Goal: Check status

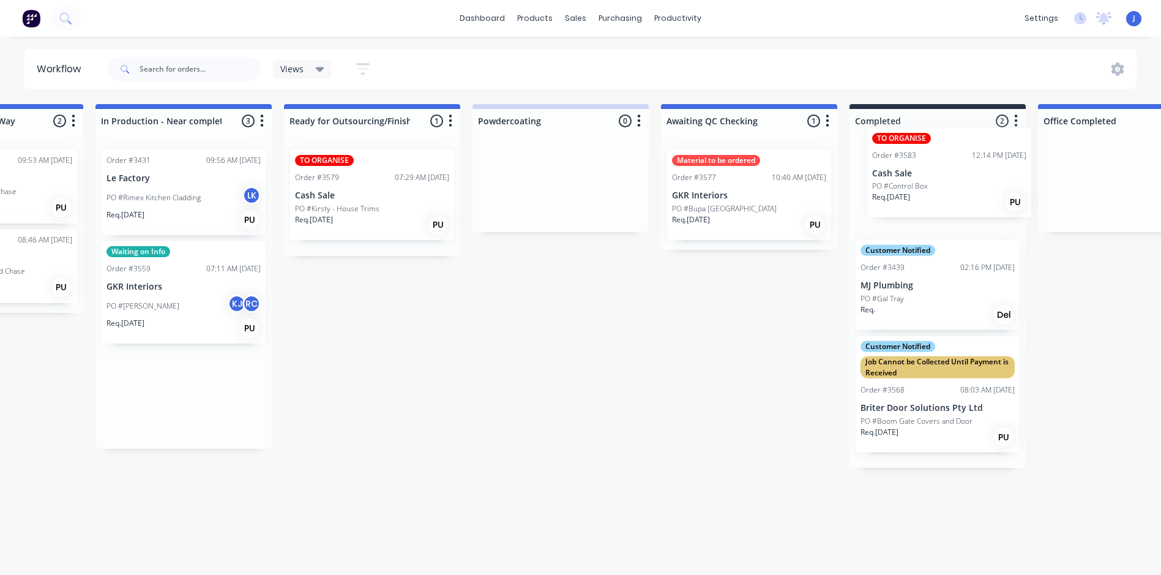
scroll to position [0, 1662]
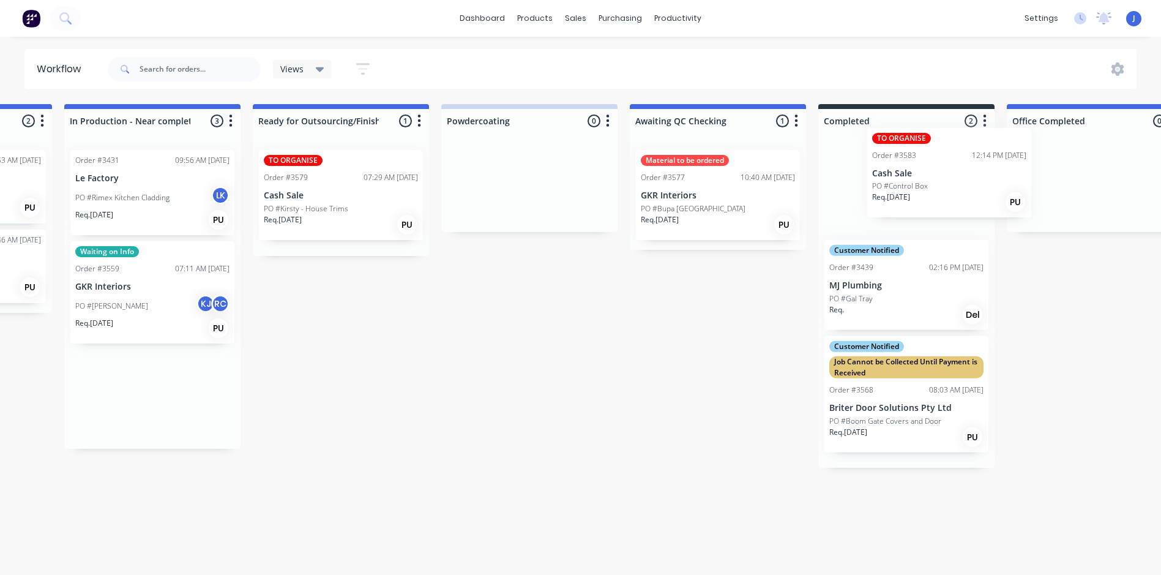
drag, startPoint x: 560, startPoint y: 384, endPoint x: 962, endPoint y: 162, distance: 459.7
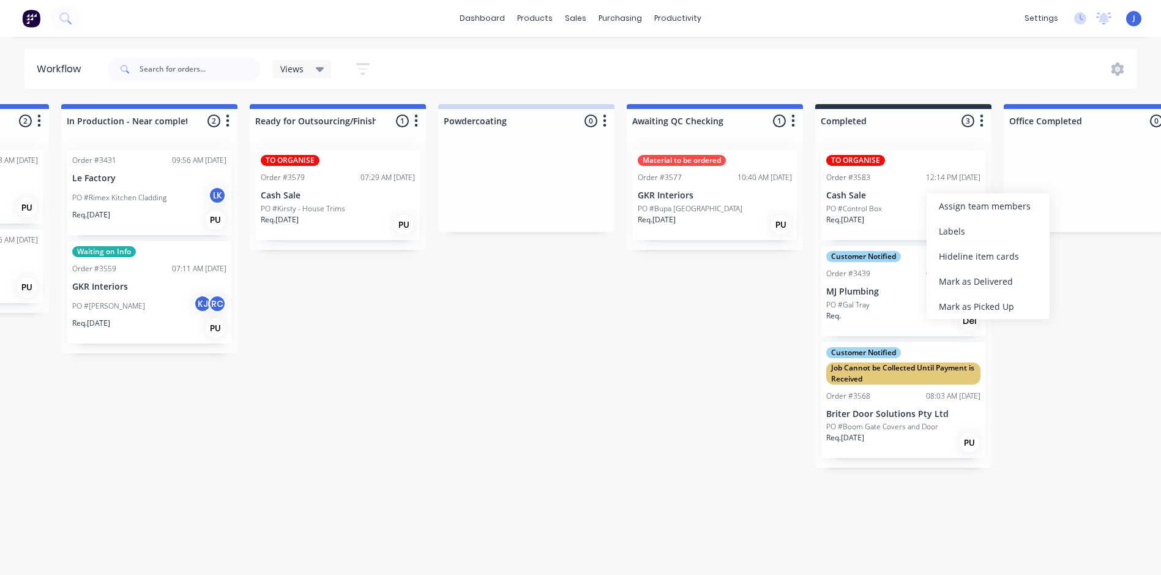
click at [960, 230] on div "Labels" at bounding box center [988, 230] width 123 height 25
click at [919, 200] on p "Cash Sale" at bounding box center [903, 195] width 154 height 10
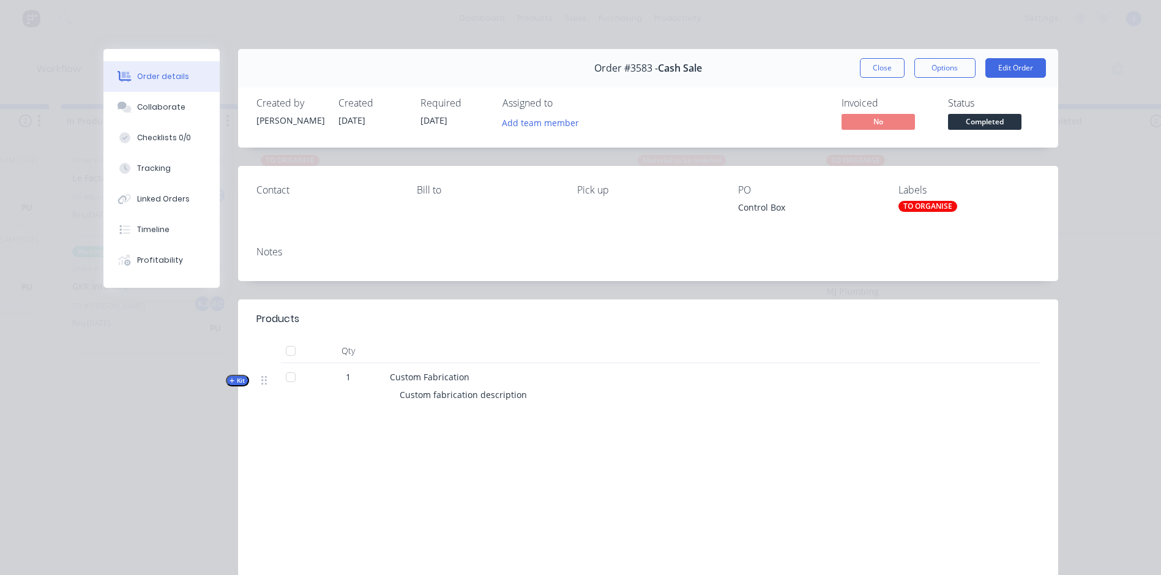
click at [928, 203] on div "TO ORGANISE" at bounding box center [927, 206] width 59 height 11
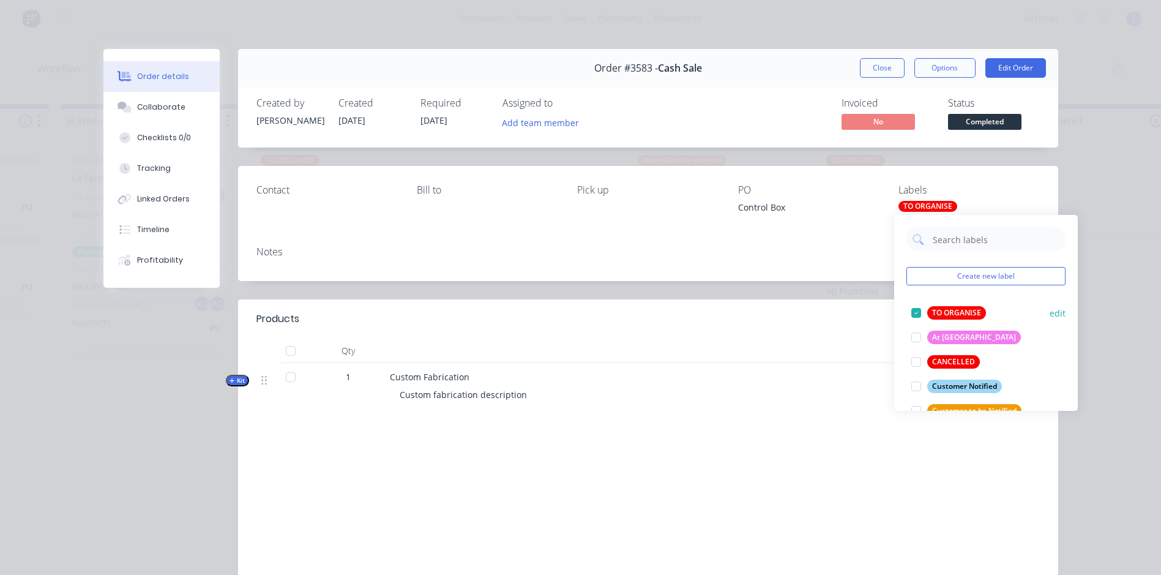
click at [918, 310] on div at bounding box center [916, 313] width 24 height 24
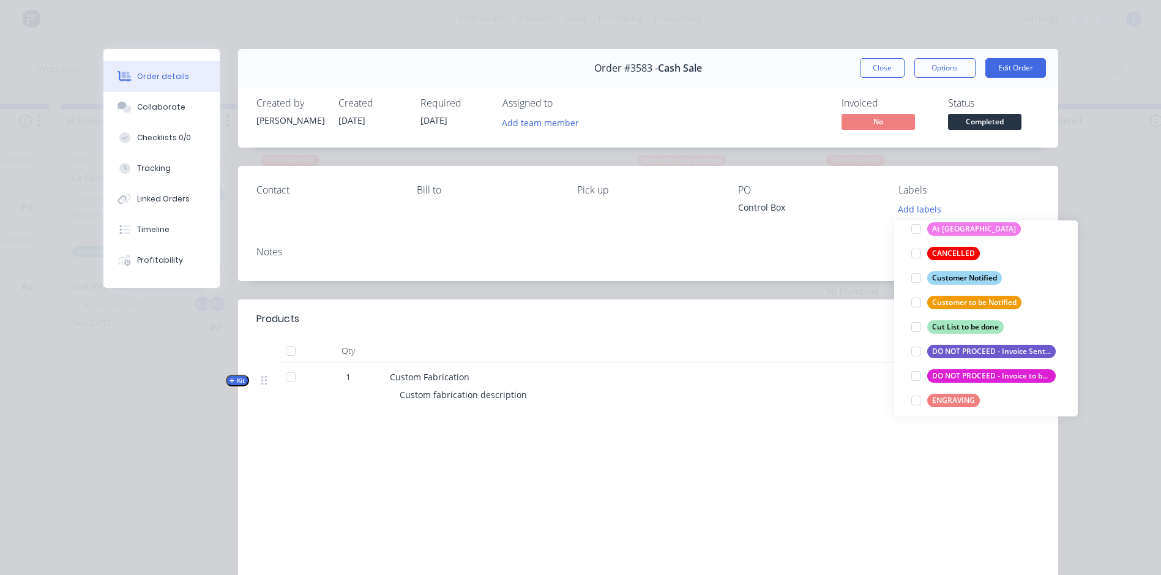
scroll to position [122, 0]
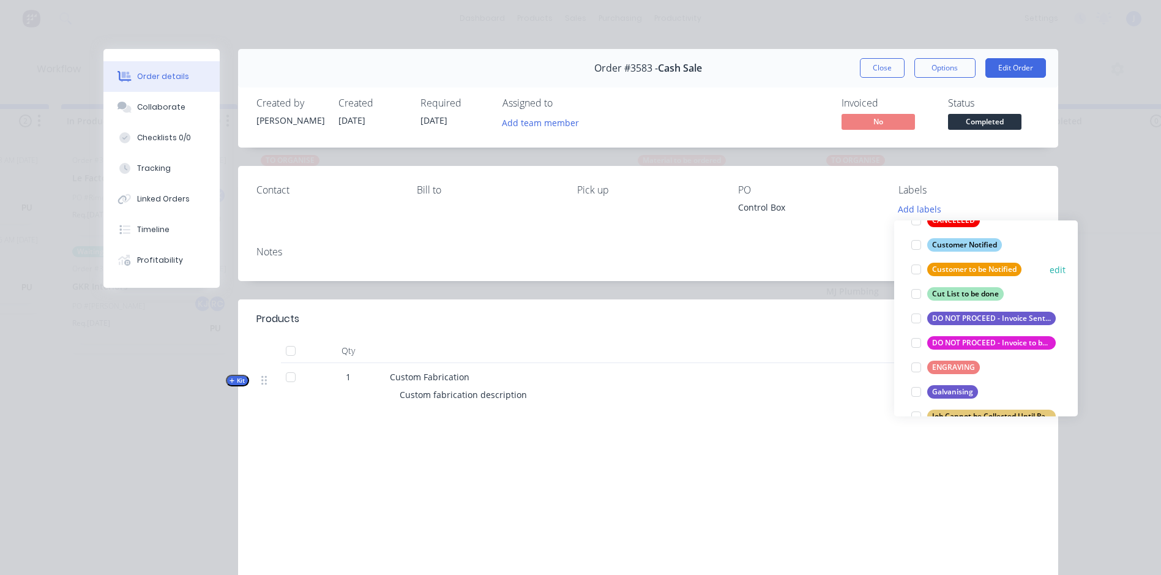
click at [914, 267] on div at bounding box center [916, 269] width 24 height 24
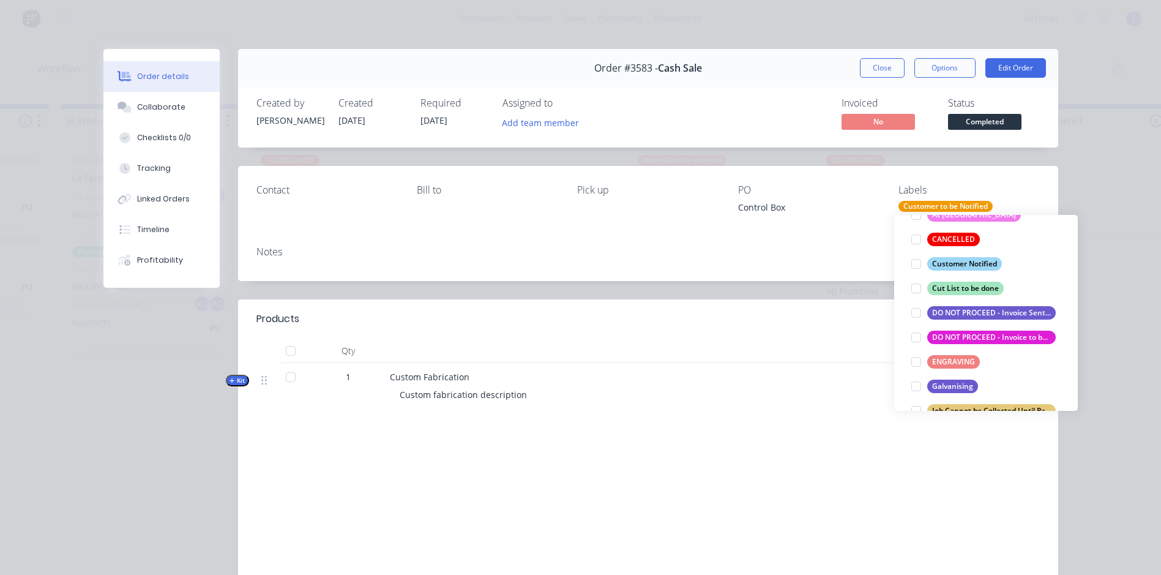
scroll to position [49, 0]
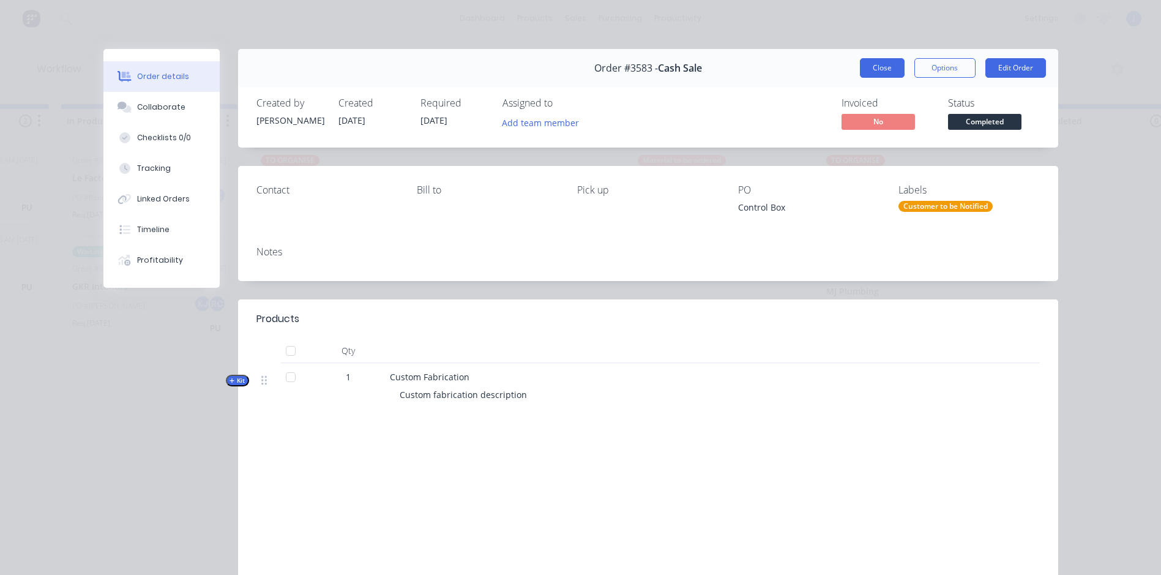
click at [876, 67] on button "Close" at bounding box center [882, 68] width 45 height 20
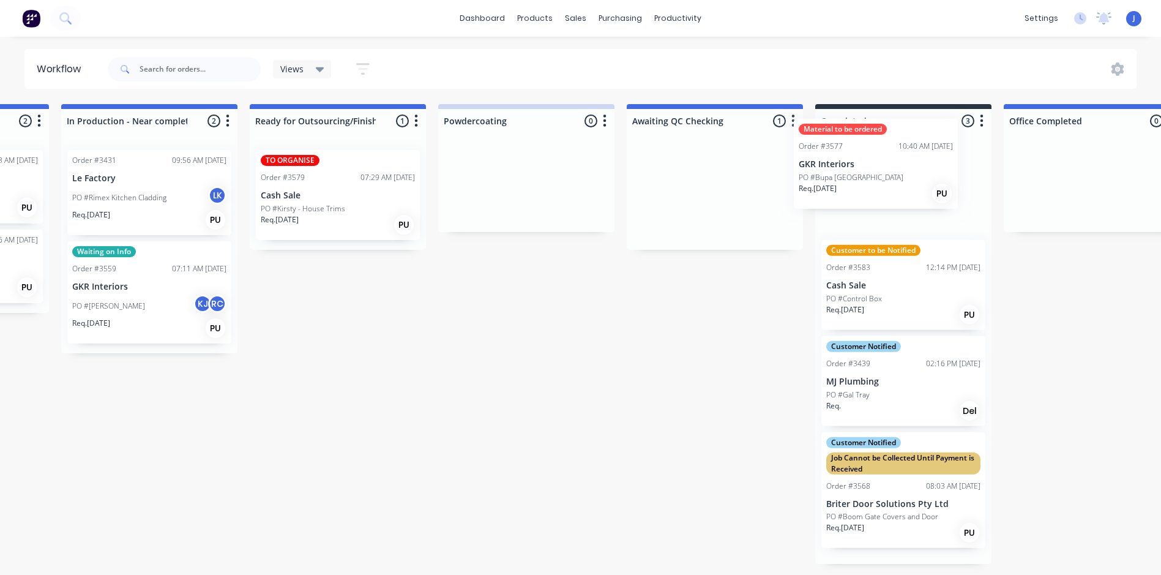
scroll to position [0, 1669]
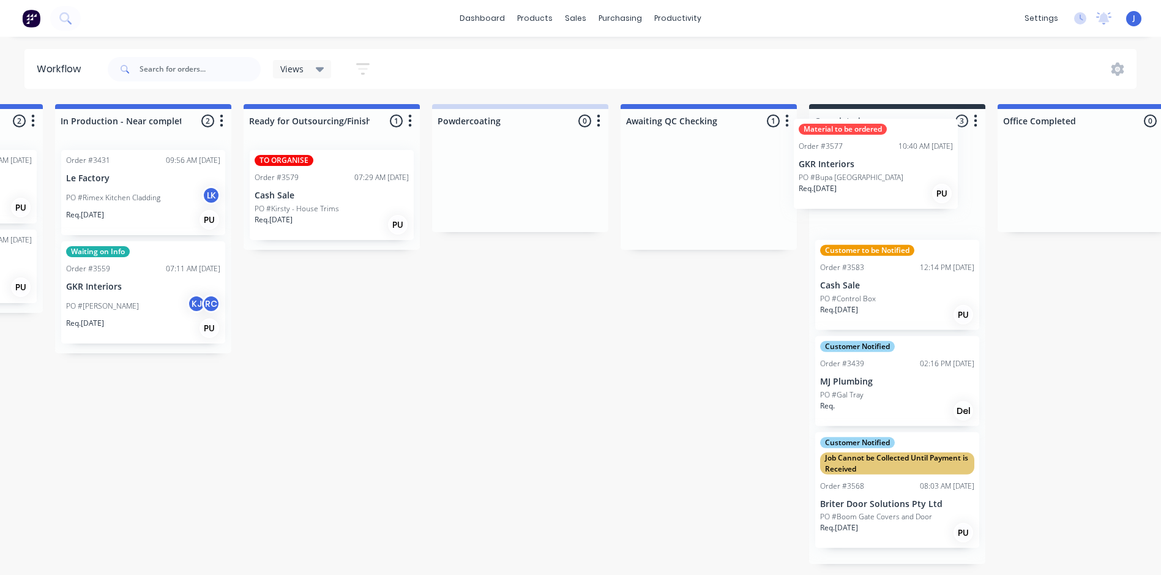
drag, startPoint x: 699, startPoint y: 221, endPoint x: 864, endPoint y: 190, distance: 168.2
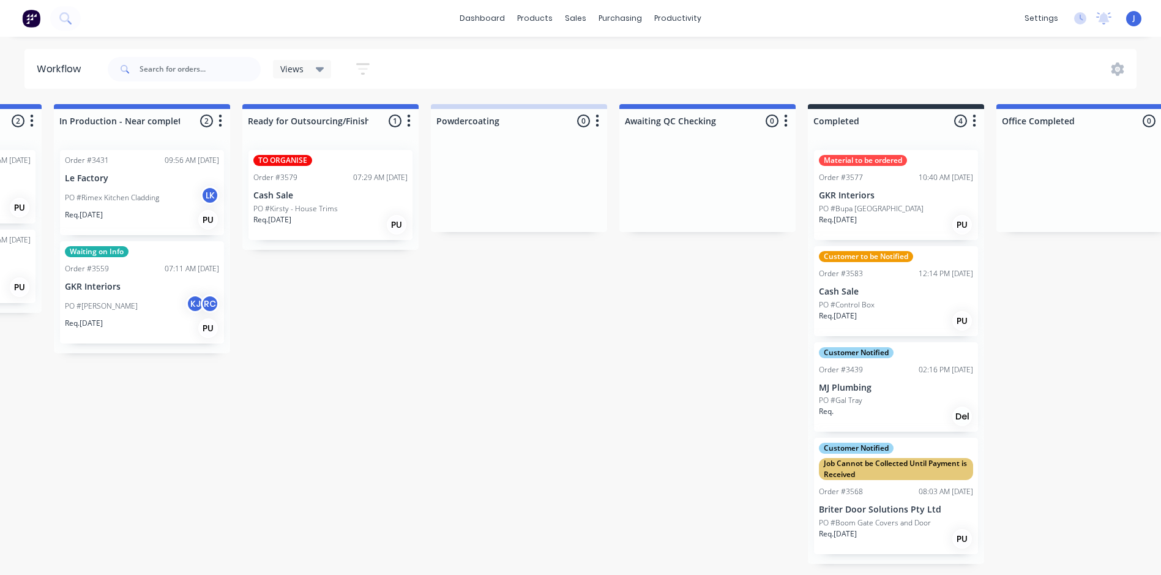
click at [891, 194] on p "GKR Interiors" at bounding box center [896, 195] width 154 height 10
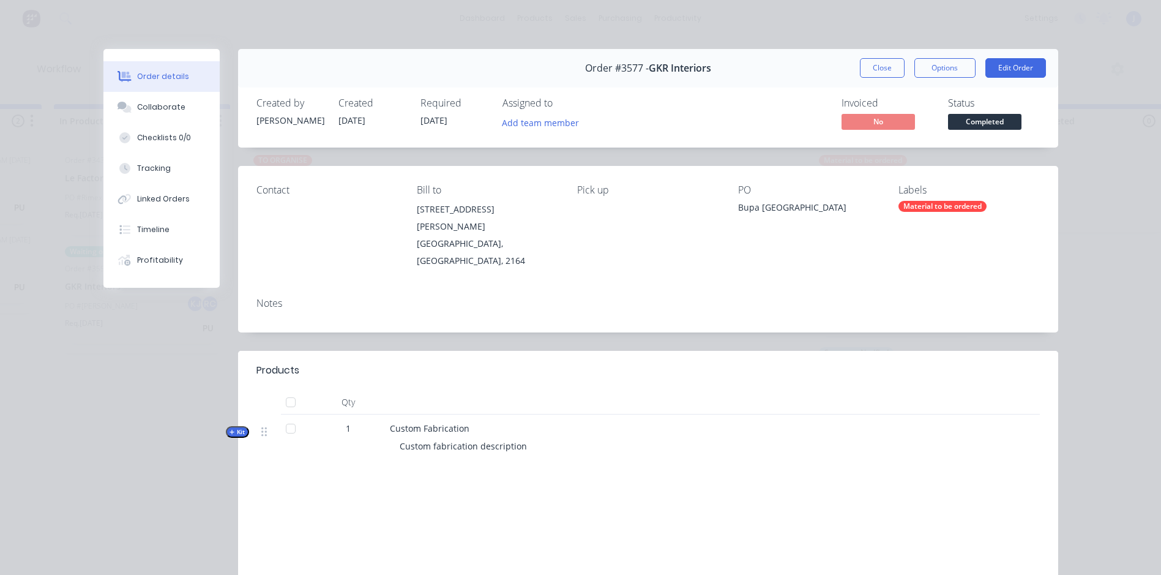
click at [919, 201] on div "Material to be ordered" at bounding box center [942, 206] width 88 height 11
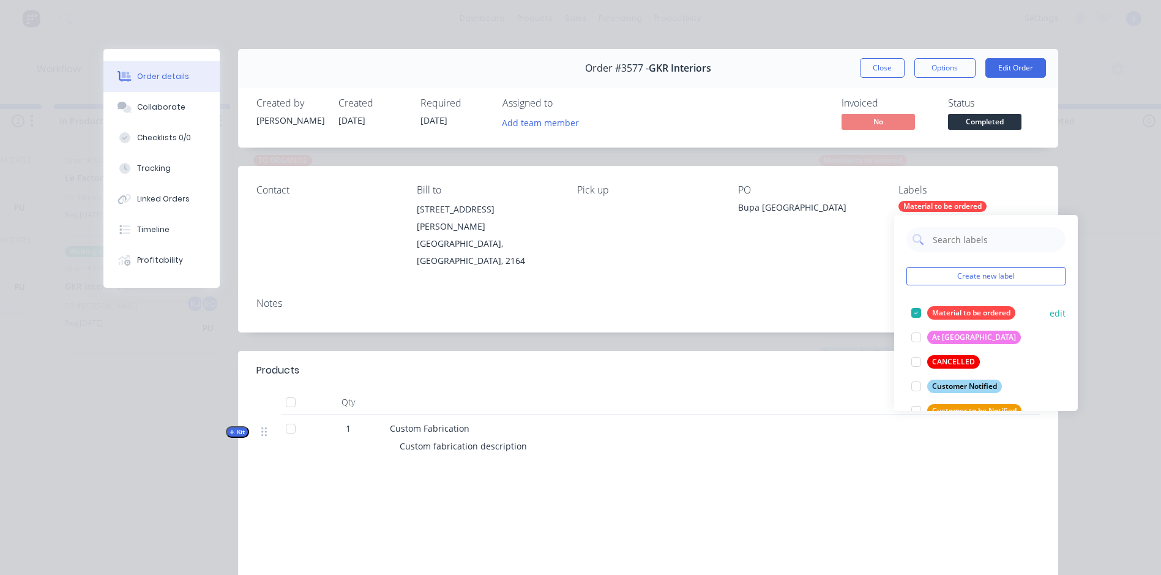
click at [915, 308] on div at bounding box center [916, 313] width 24 height 24
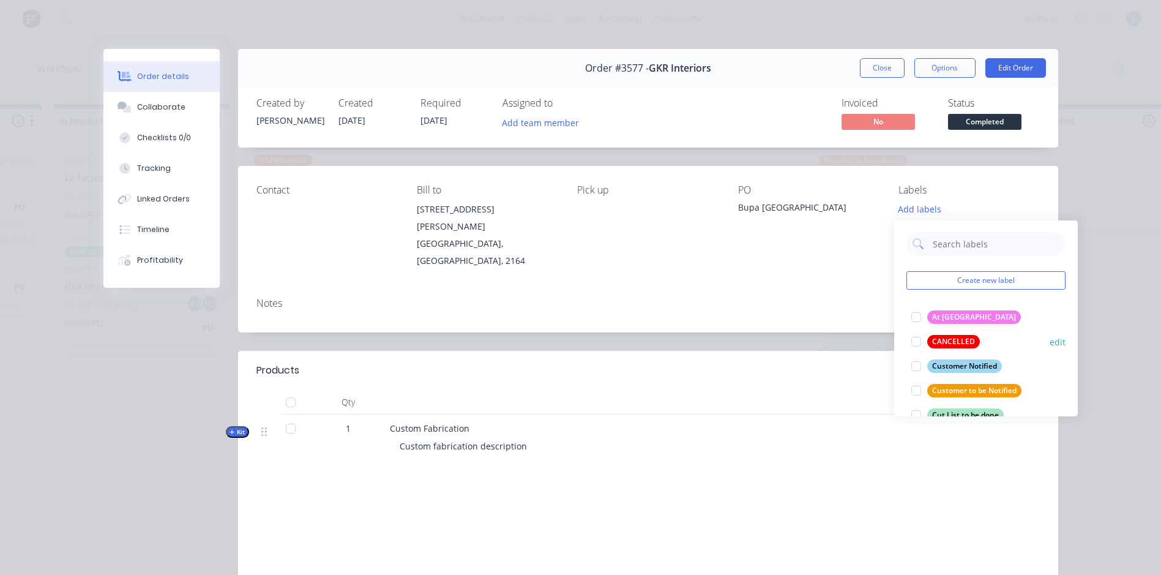
scroll to position [0, 0]
click at [914, 363] on div at bounding box center [916, 367] width 24 height 24
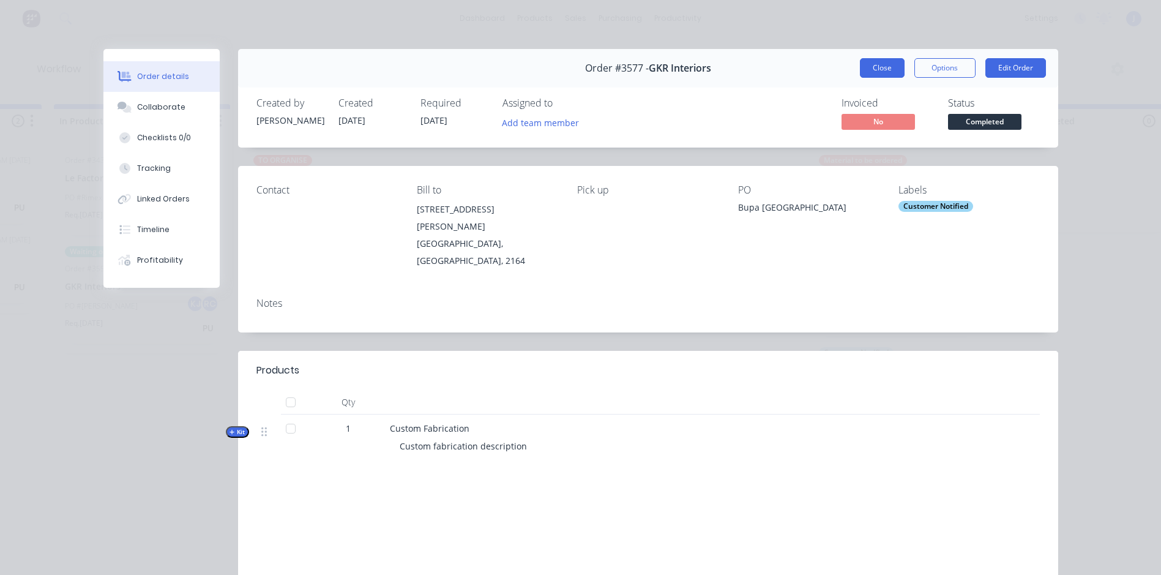
click at [881, 64] on button "Close" at bounding box center [882, 68] width 45 height 20
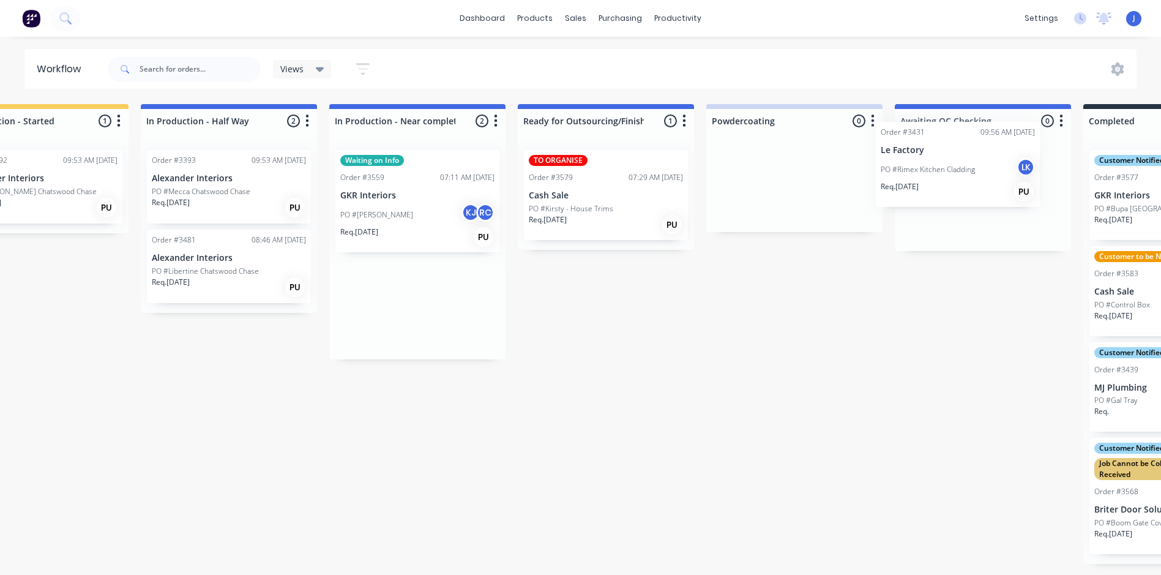
scroll to position [2, 1406]
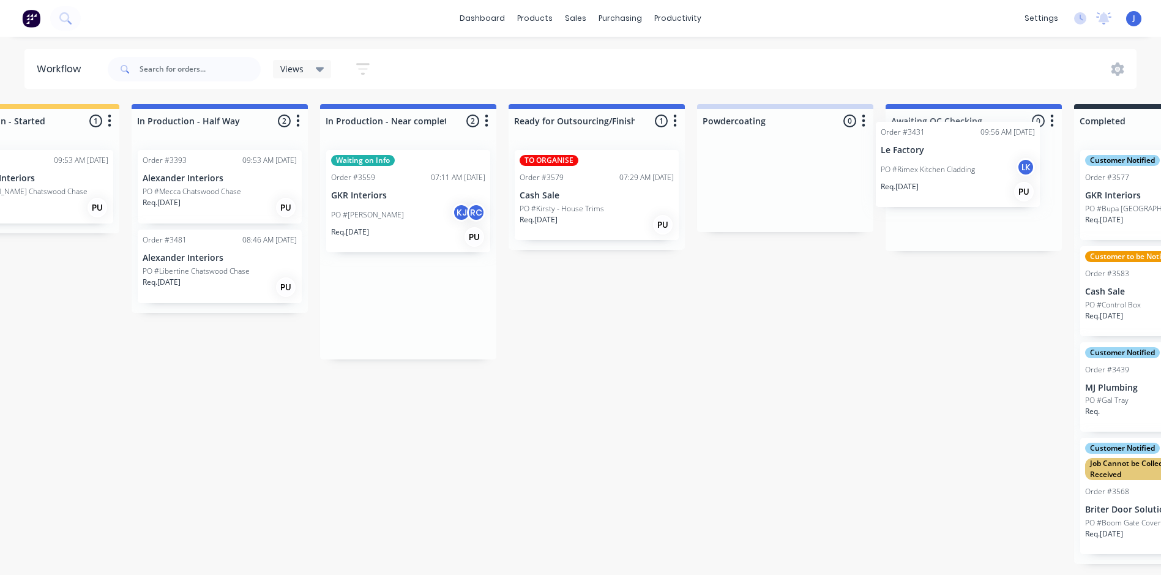
drag, startPoint x: 636, startPoint y: 203, endPoint x: 954, endPoint y: 175, distance: 318.8
click at [954, 175] on div "Submitted 4 Status colour #FFFFFF hex #FFFFFF Save Cancel Summaries Total order…" at bounding box center [230, 336] width 3284 height 464
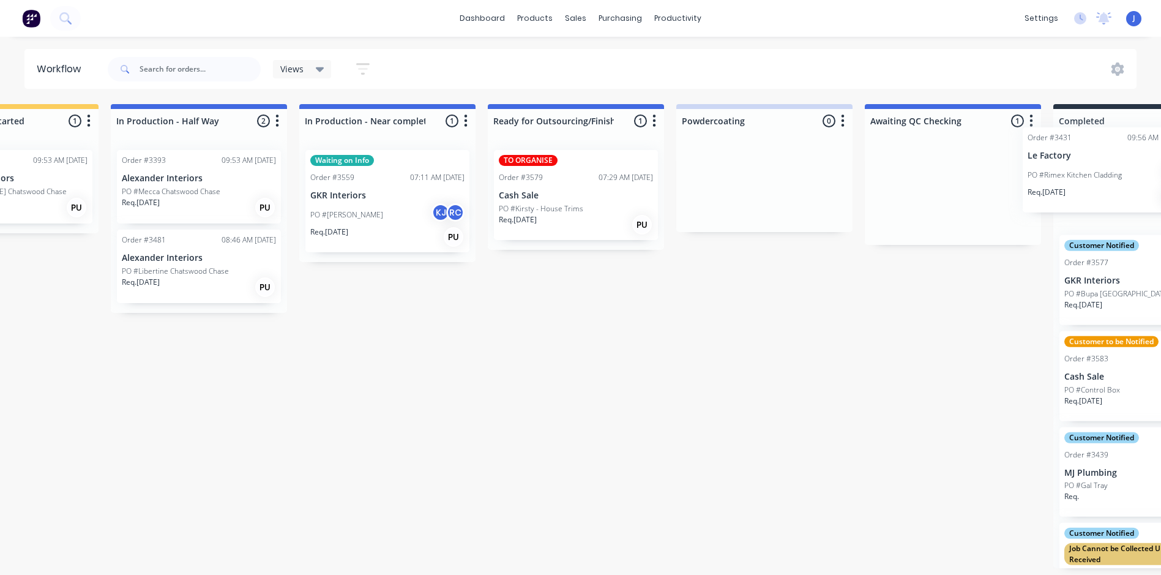
scroll to position [2, 1430]
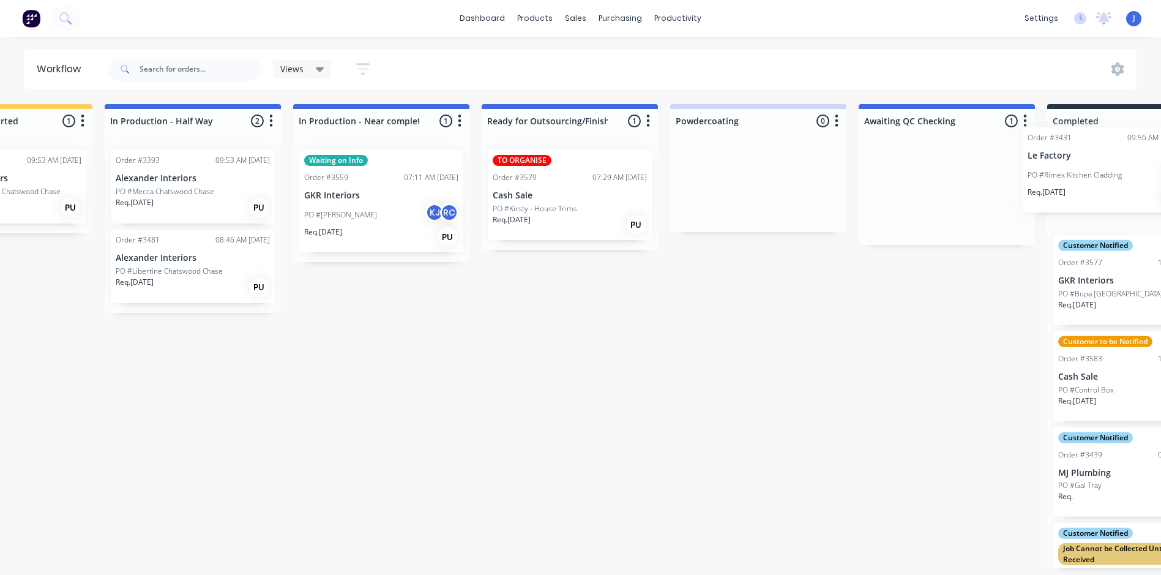
drag, startPoint x: 916, startPoint y: 181, endPoint x: 1038, endPoint y: 160, distance: 123.7
click at [1049, 160] on div "Submitted 4 Status colour #FFFFFF hex #FFFFFF Save Cancel Summaries Total order…" at bounding box center [203, 336] width 3284 height 464
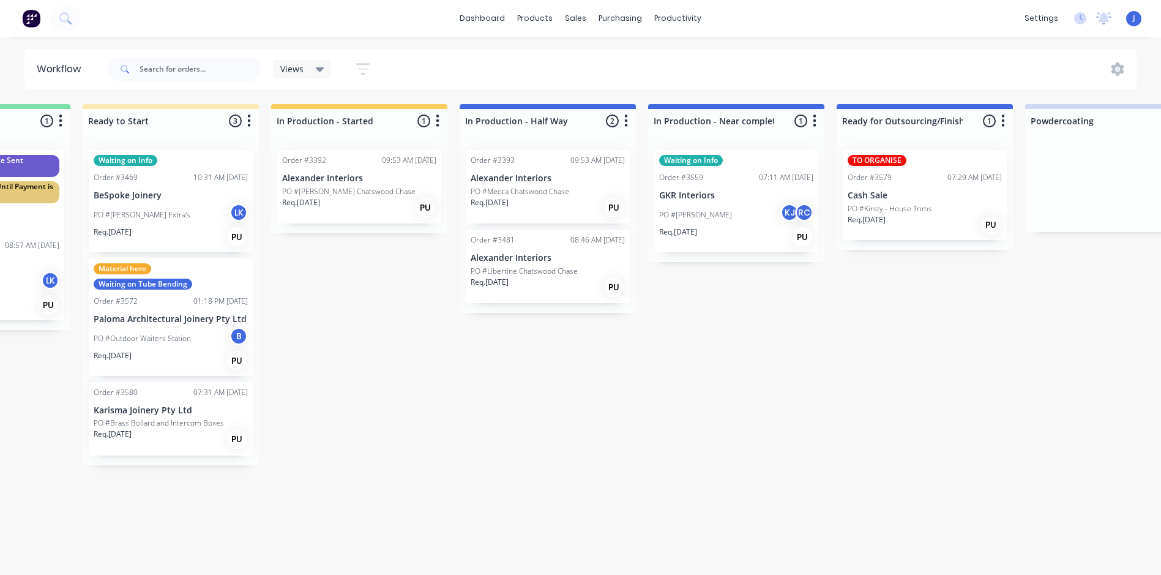
scroll to position [2, 1066]
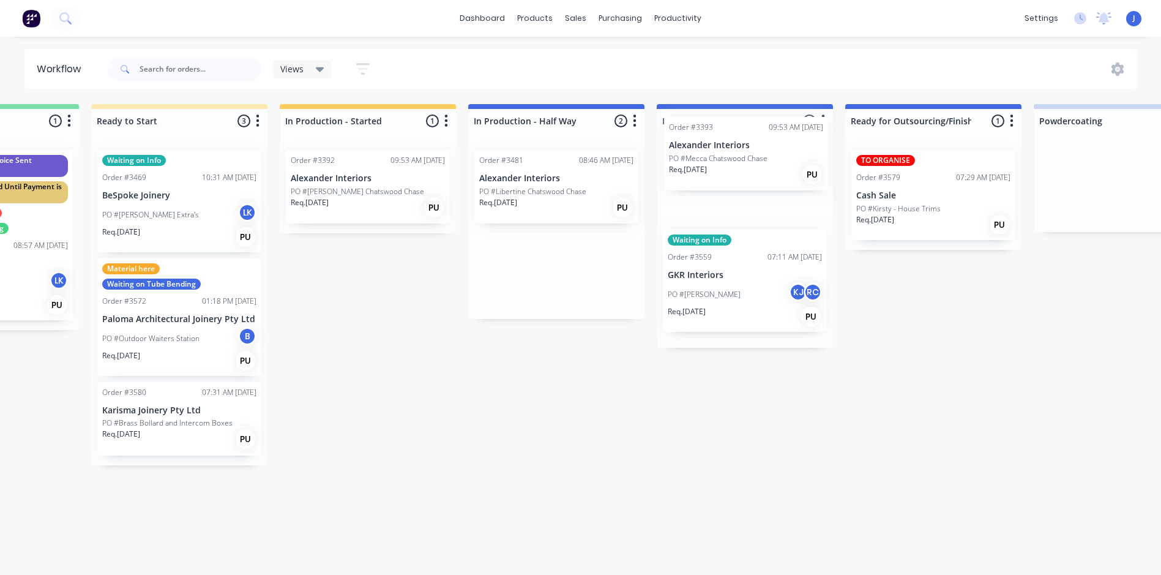
drag, startPoint x: 572, startPoint y: 204, endPoint x: 749, endPoint y: 175, distance: 178.7
click at [749, 175] on div "Submitted 4 Status colour #FFFFFF hex #FFFFFF Save Cancel Summaries Total order…" at bounding box center [567, 336] width 3284 height 464
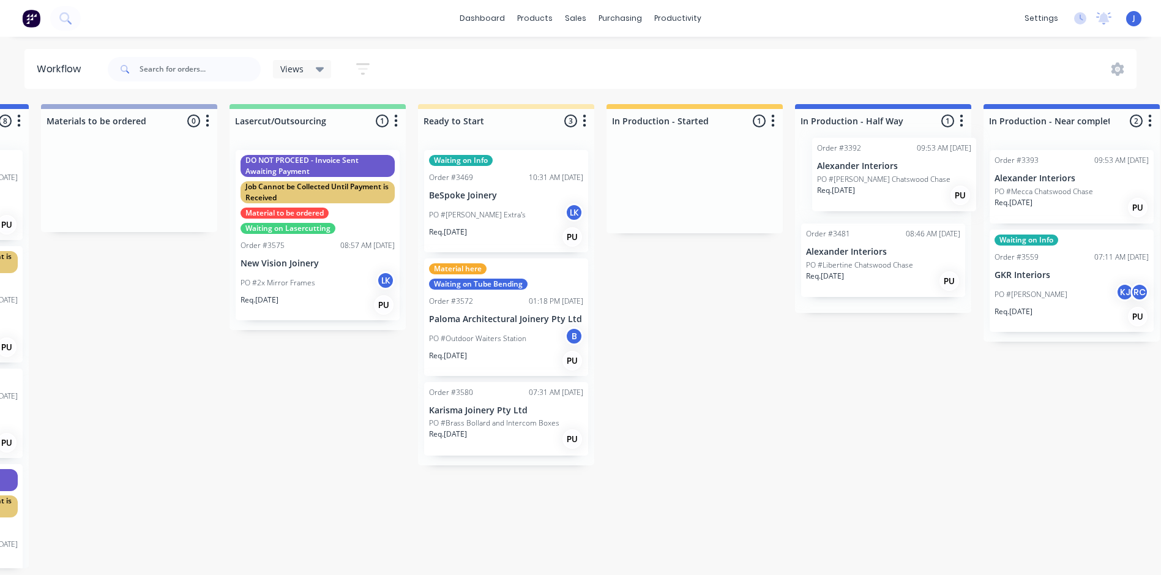
scroll to position [2, 747]
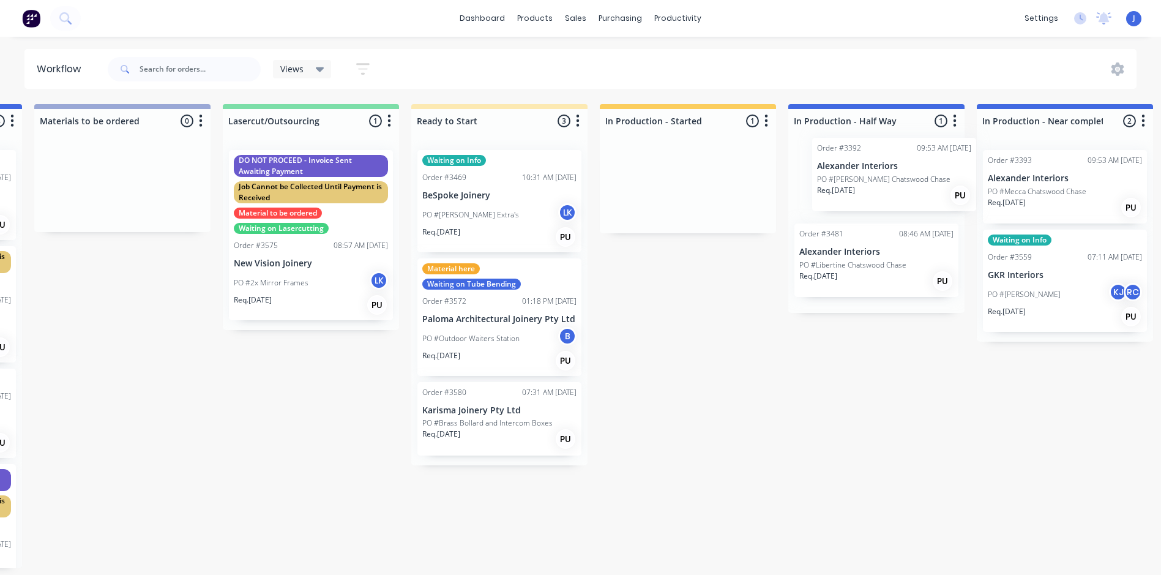
drag, startPoint x: 695, startPoint y: 180, endPoint x: 888, endPoint y: 168, distance: 193.2
click at [890, 170] on div "Submitted 4 Status colour #FFFFFF hex #FFFFFF Save Cancel Summaries Total order…" at bounding box center [887, 336] width 3284 height 464
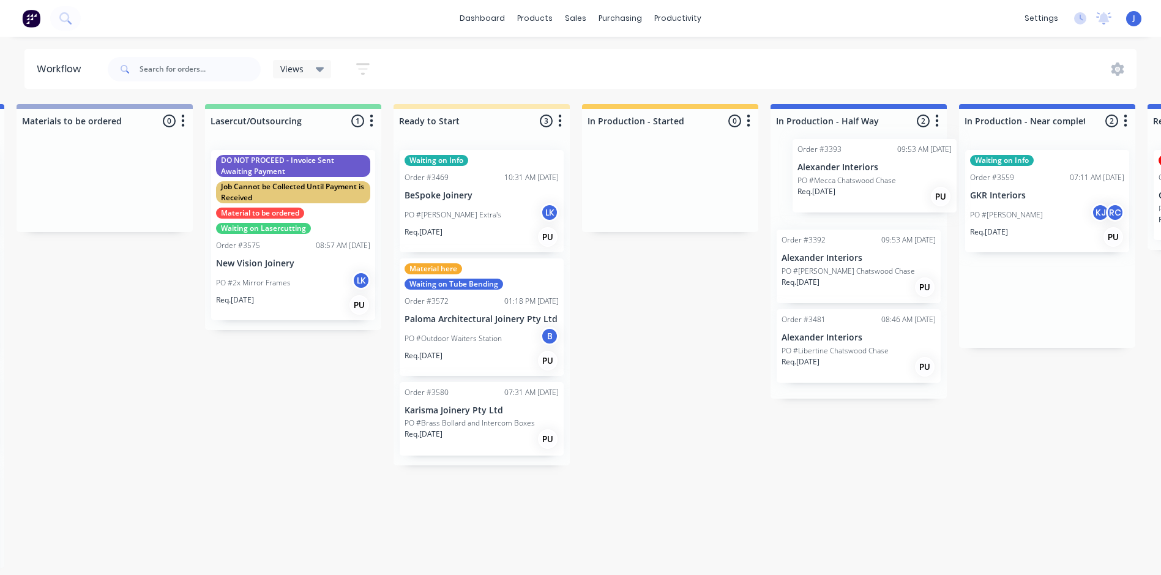
scroll to position [2, 766]
drag, startPoint x: 1015, startPoint y: 171, endPoint x: 820, endPoint y: 164, distance: 195.4
click at [820, 164] on div "Submitted 4 Status colour #FFFFFF hex #FFFFFF Save Cancel Summaries Total order…" at bounding box center [867, 336] width 3284 height 464
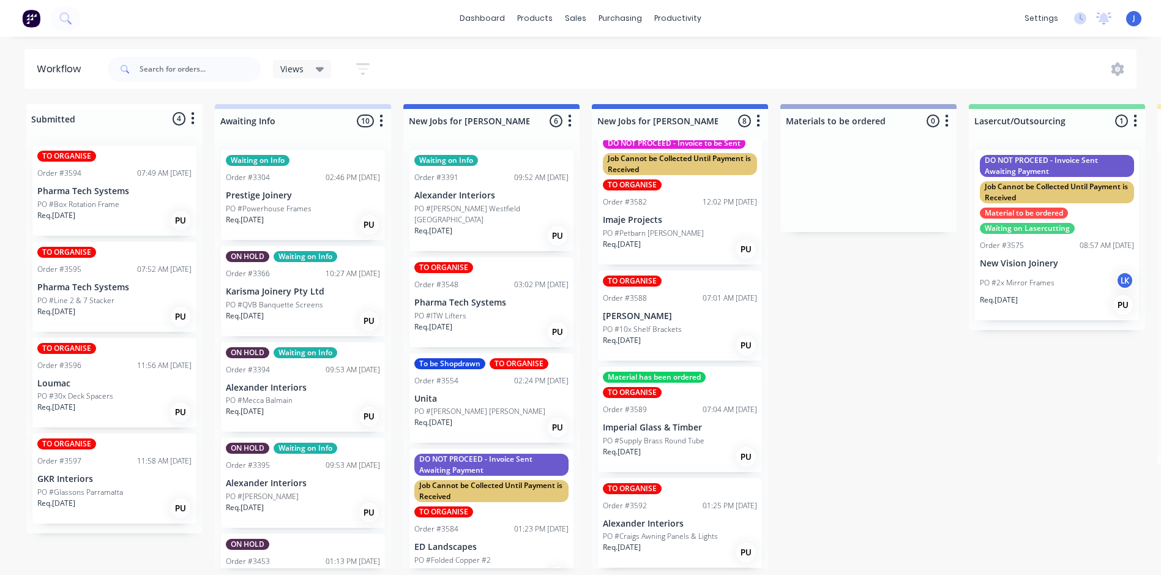
scroll to position [2, 0]
